Goal: Information Seeking & Learning: Learn about a topic

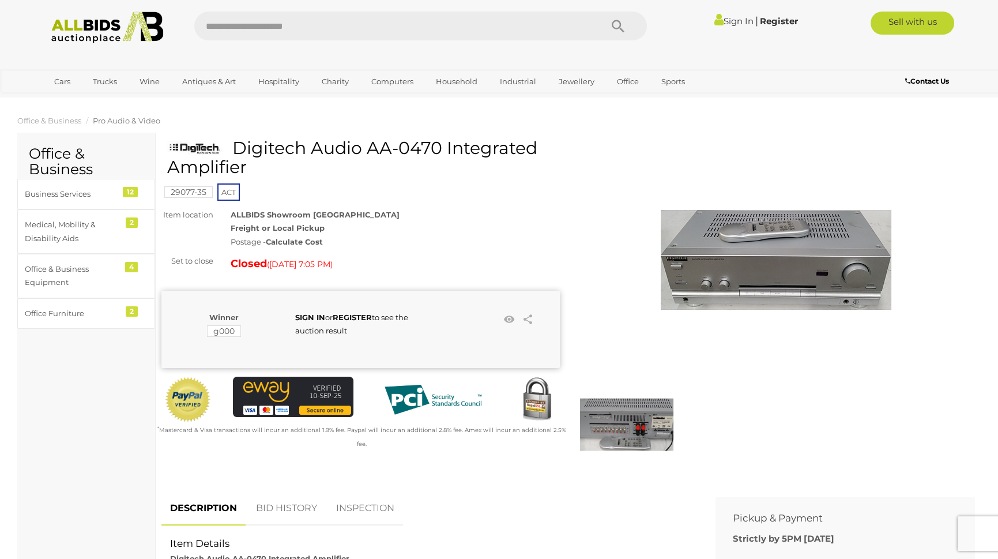
click at [775, 235] on img at bounding box center [776, 259] width 231 height 231
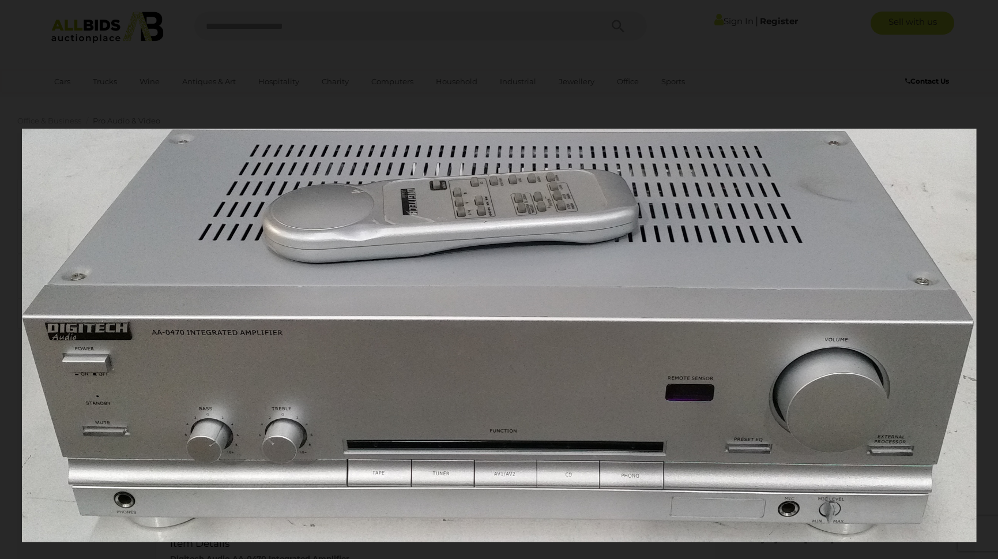
drag, startPoint x: 344, startPoint y: 140, endPoint x: 342, endPoint y: 228, distance: 87.6
click at [342, 228] on img at bounding box center [499, 335] width 955 height 413
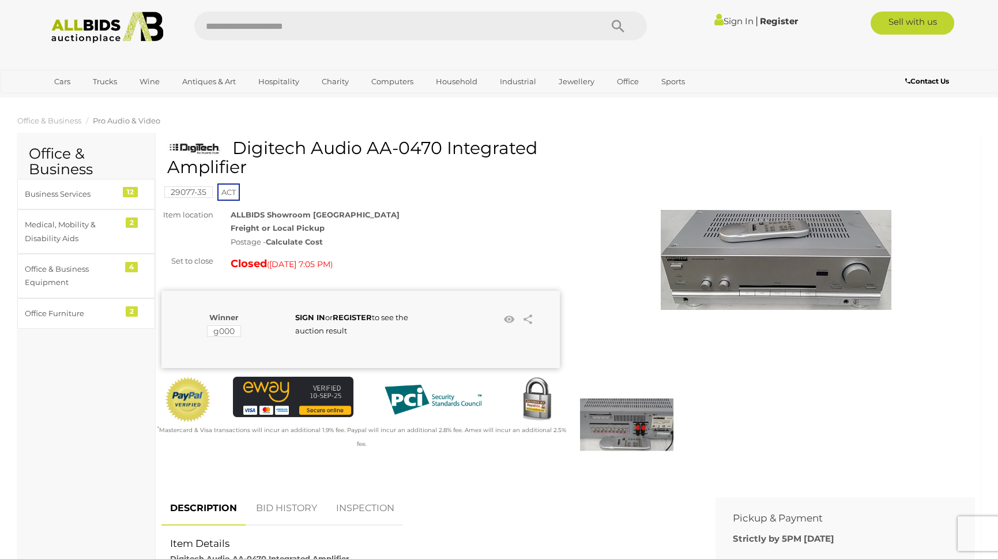
click at [342, 228] on img at bounding box center [499, 335] width 955 height 413
click at [713, 237] on img at bounding box center [776, 259] width 231 height 231
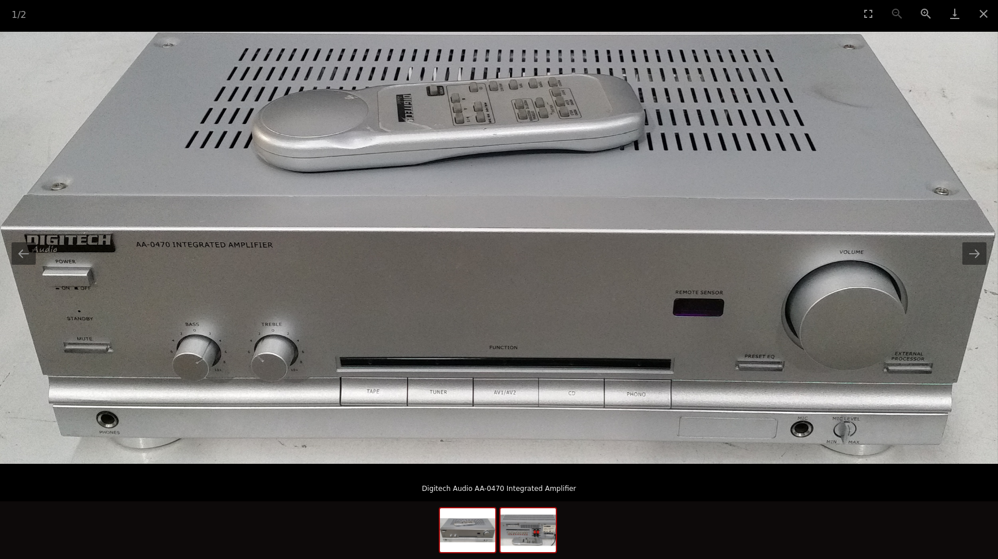
click at [512, 536] on img at bounding box center [527, 530] width 55 height 44
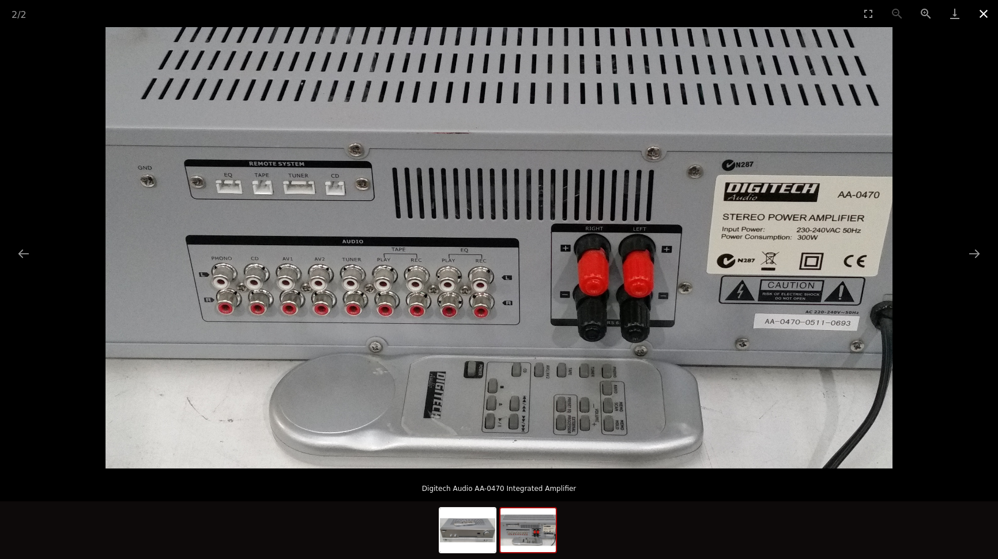
click at [983, 17] on button "Close gallery" at bounding box center [983, 13] width 29 height 27
